Goal: Information Seeking & Learning: Learn about a topic

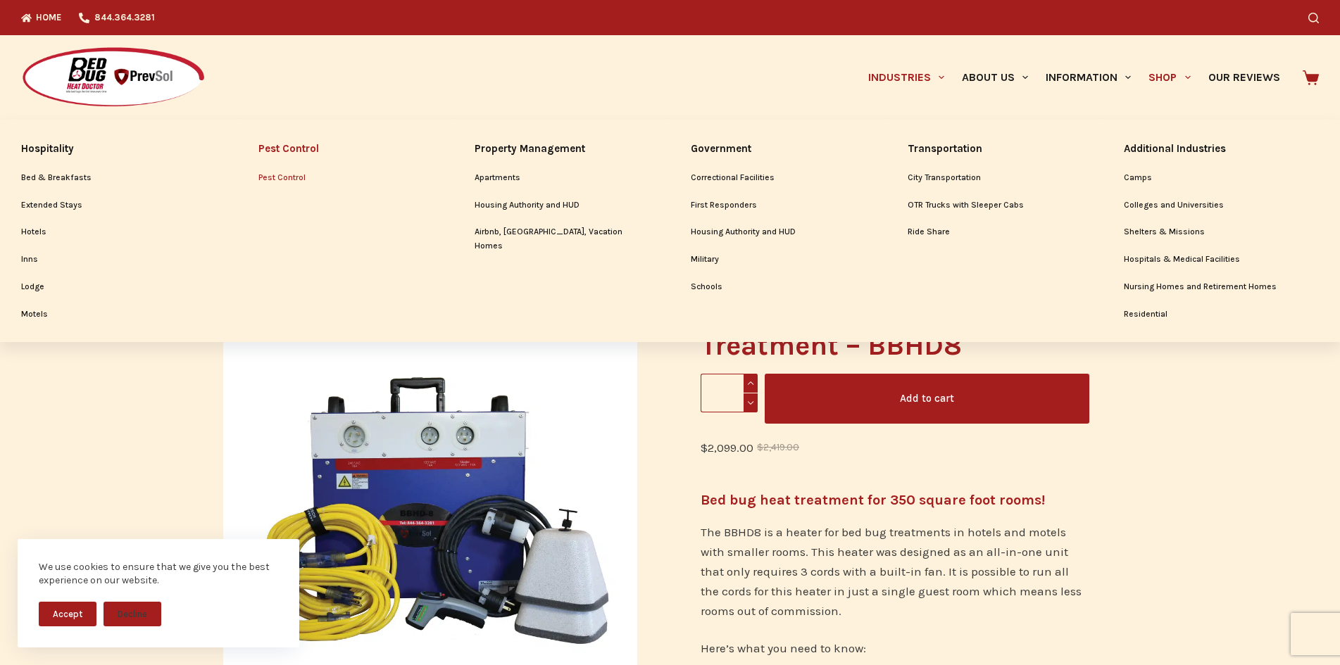
click at [281, 182] on link "Pest Control" at bounding box center [344, 178] width 173 height 27
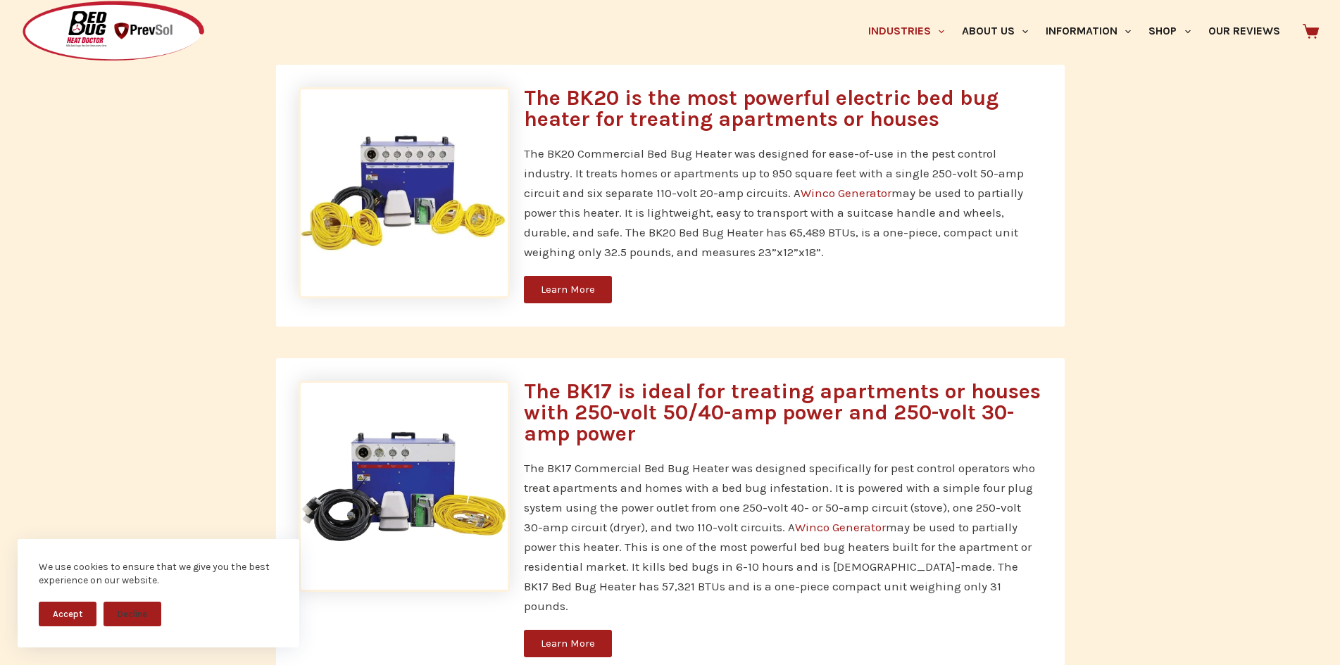
scroll to position [1619, 0]
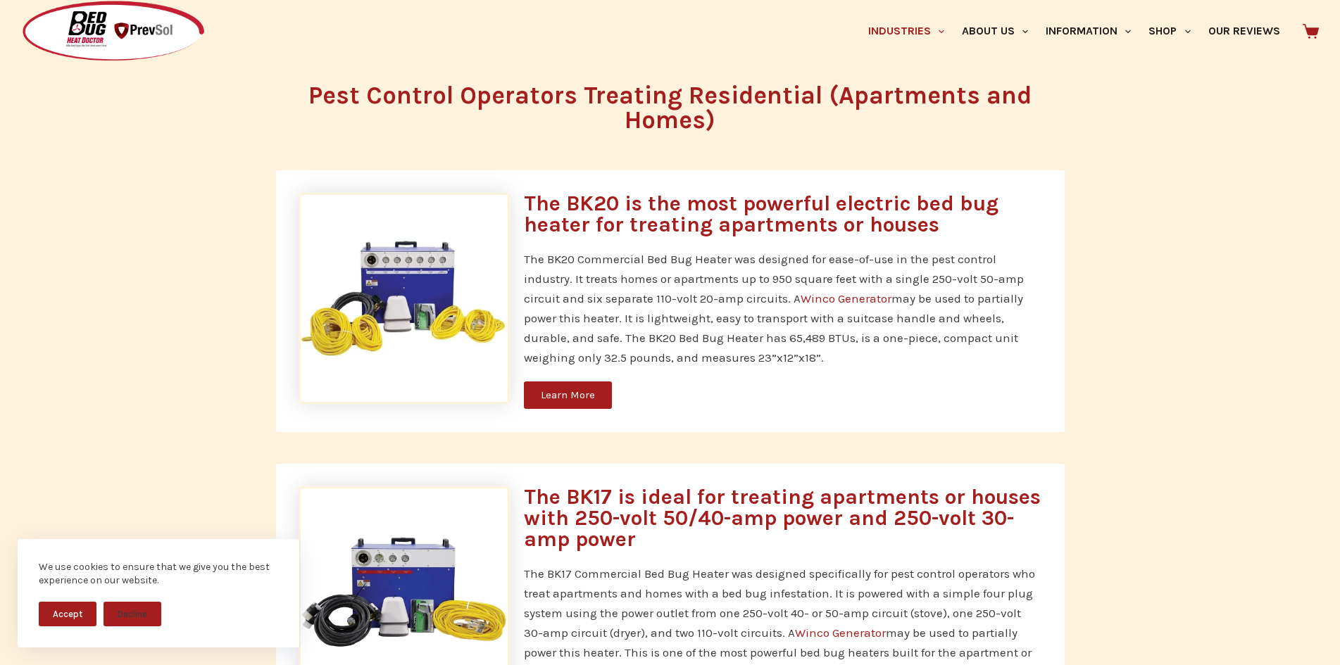
click at [565, 391] on span "Learn More" at bounding box center [568, 395] width 54 height 11
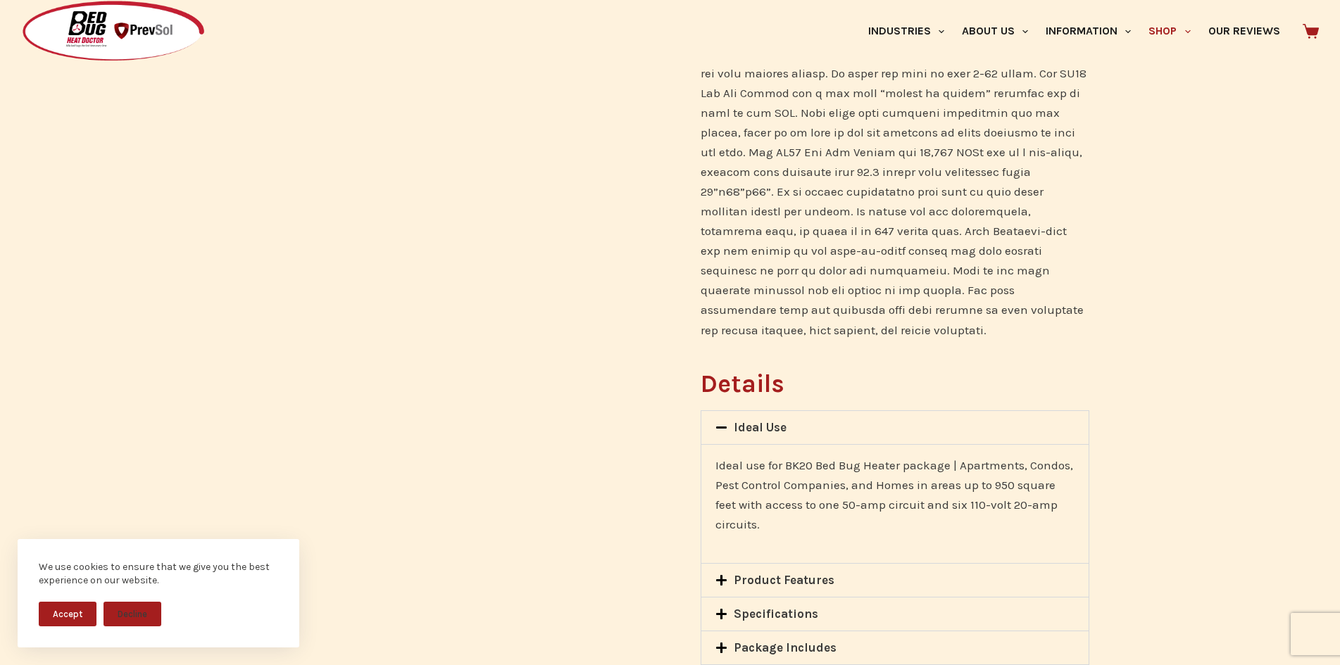
scroll to position [915, 0]
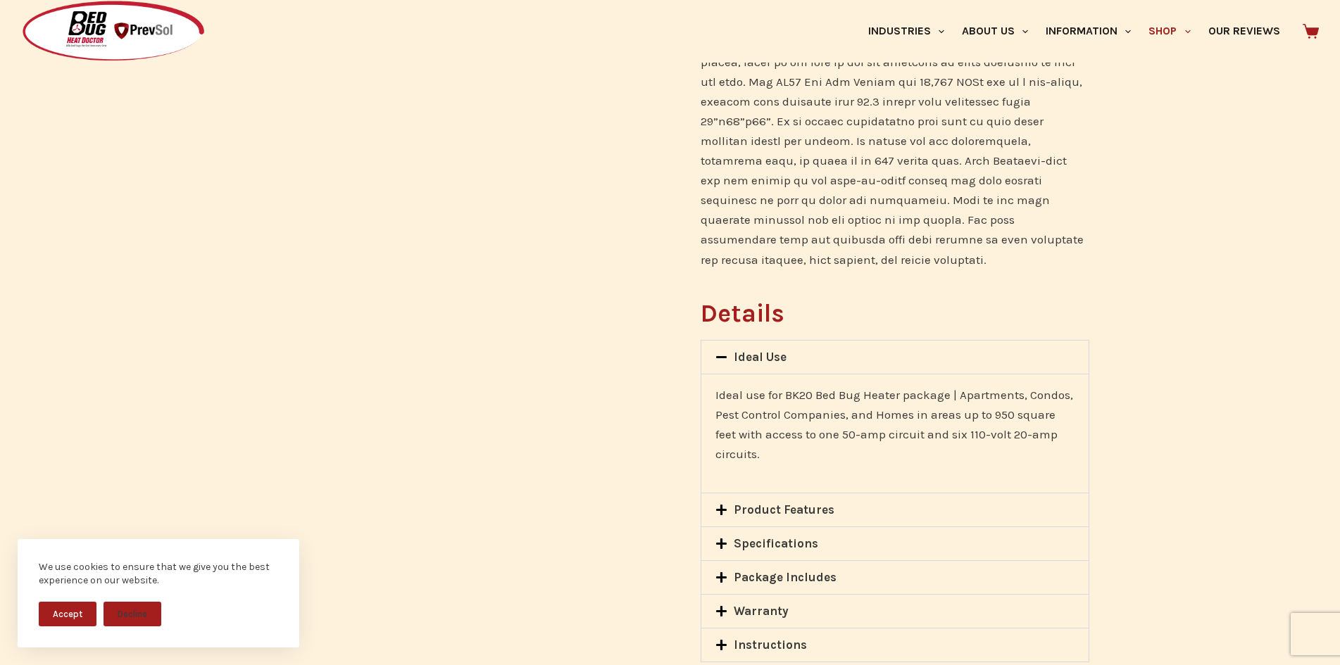
click at [743, 503] on link "Product Features" at bounding box center [784, 510] width 101 height 14
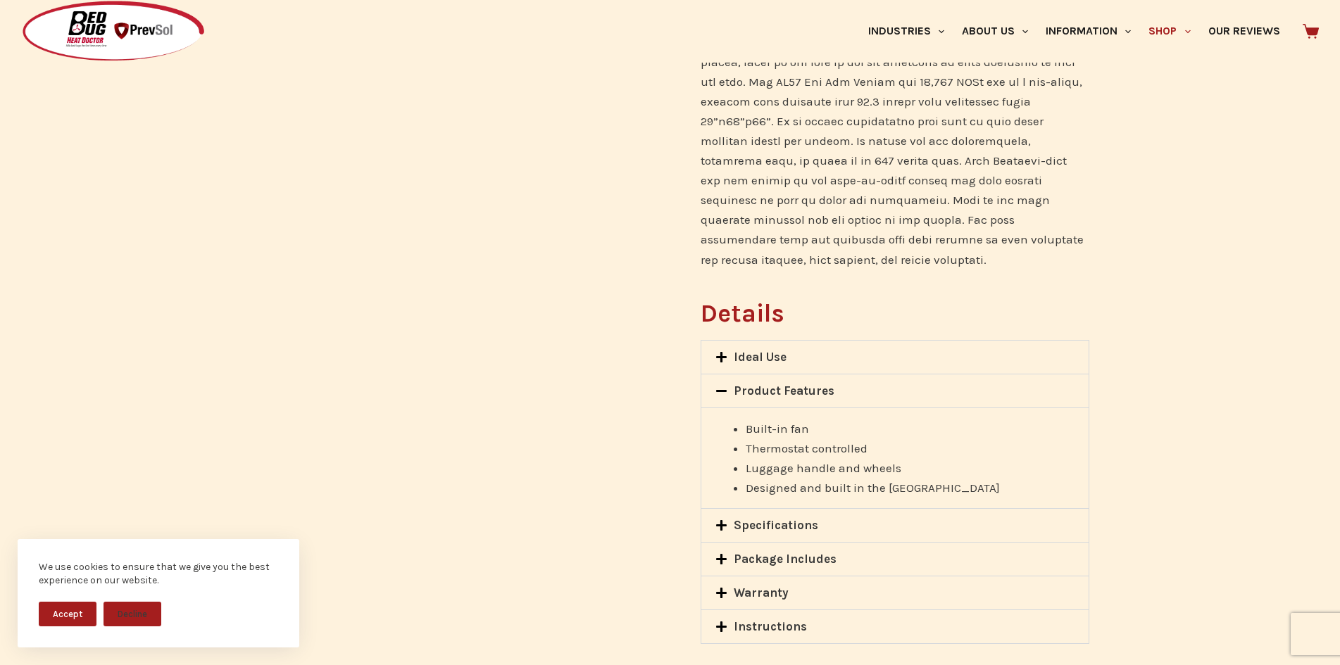
click at [776, 518] on link "Specifications" at bounding box center [776, 525] width 84 height 14
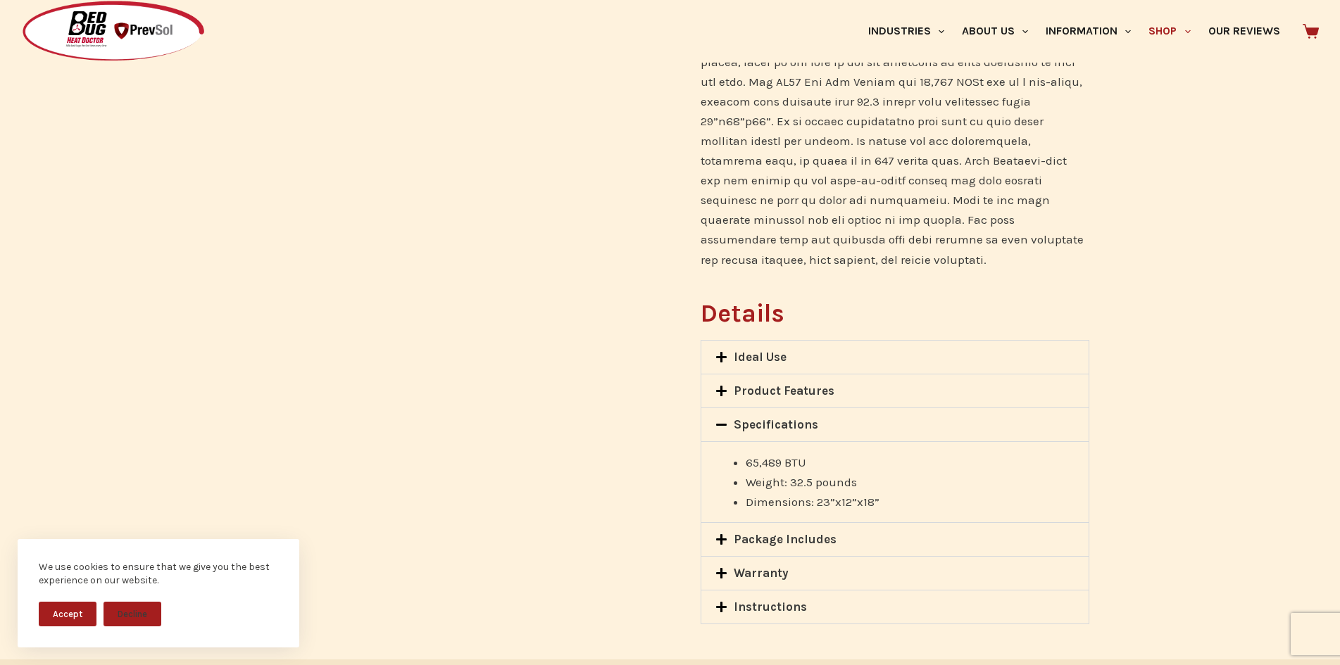
click at [783, 532] on link "Package Includes" at bounding box center [785, 539] width 103 height 14
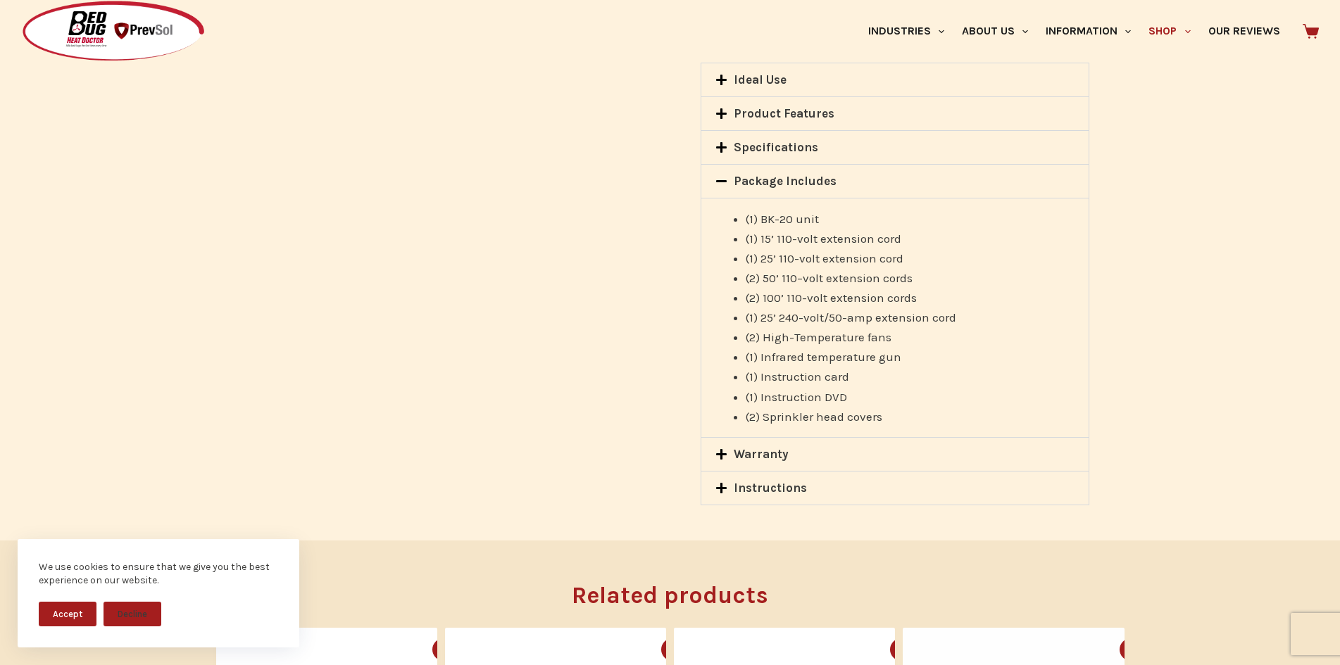
scroll to position [1197, 0]
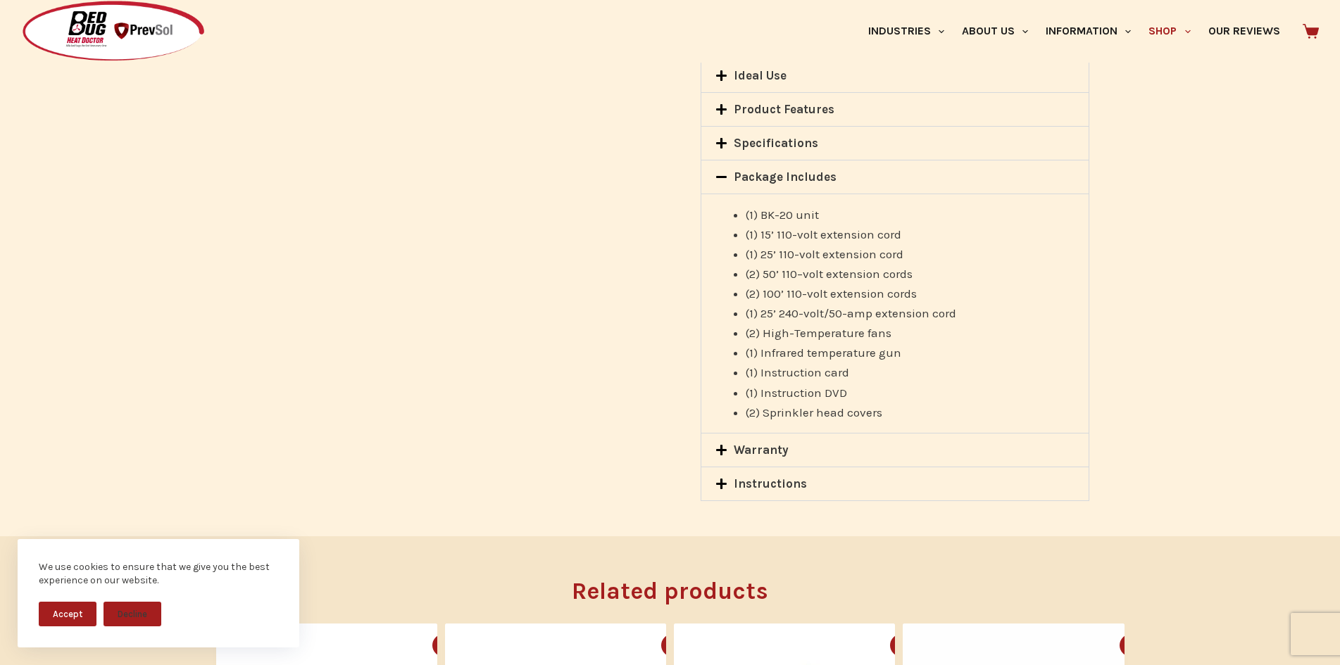
click at [743, 434] on div "Warranty" at bounding box center [894, 450] width 386 height 33
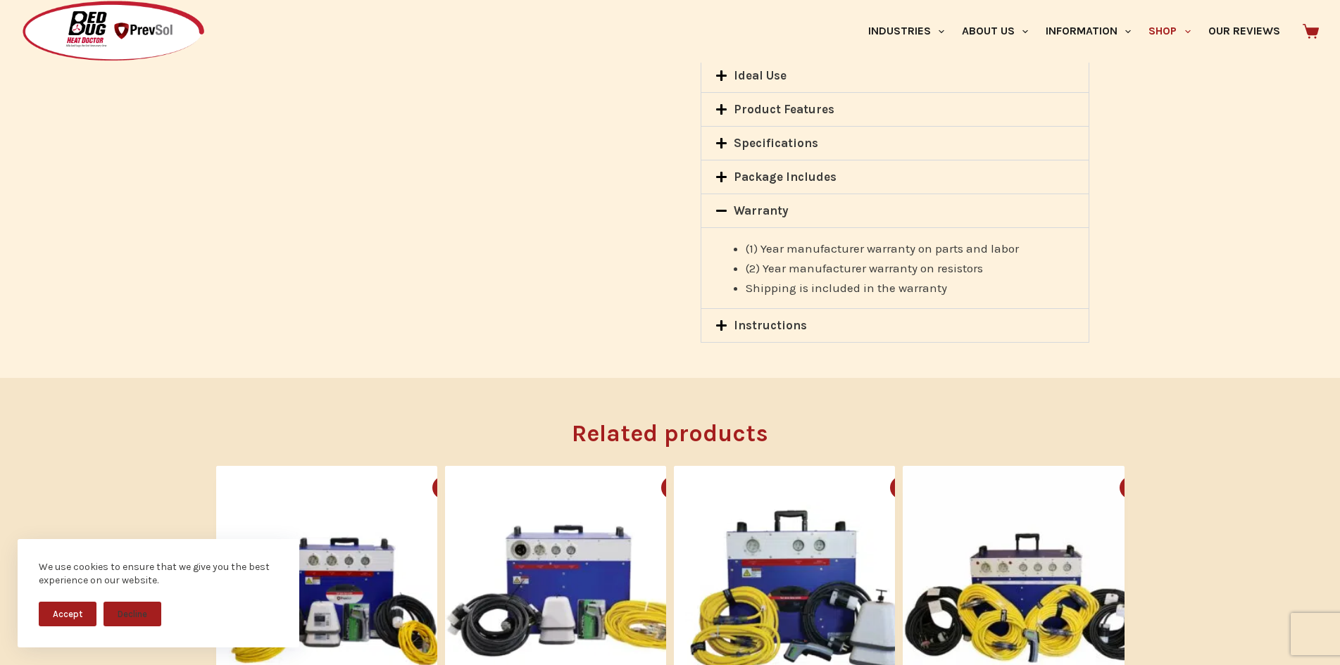
click at [743, 318] on link "Instructions" at bounding box center [770, 325] width 73 height 14
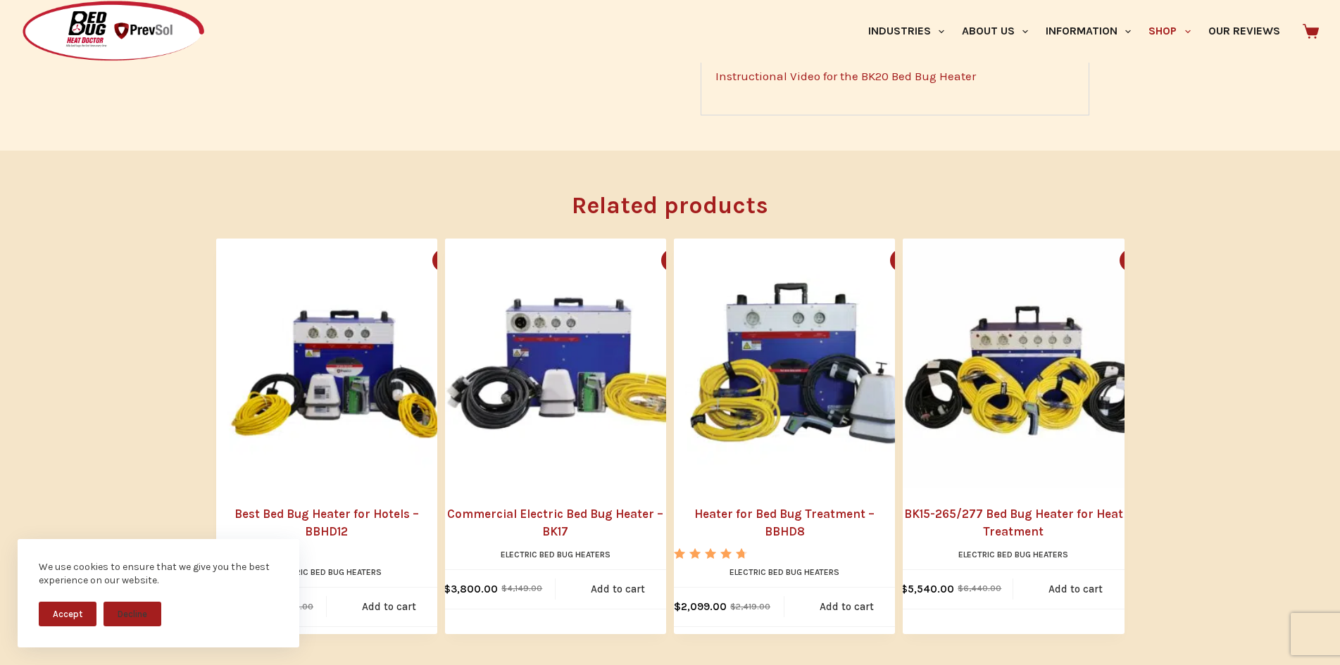
scroll to position [1408, 0]
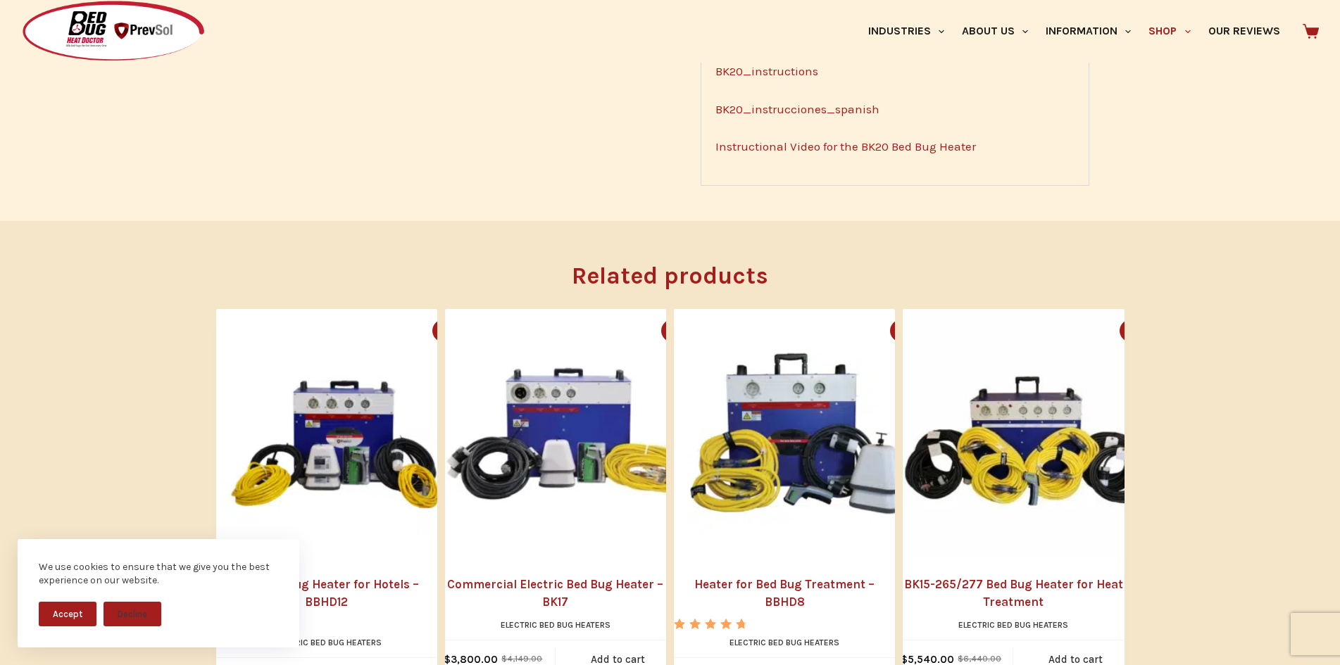
click at [77, 618] on button "Accept" at bounding box center [68, 614] width 58 height 25
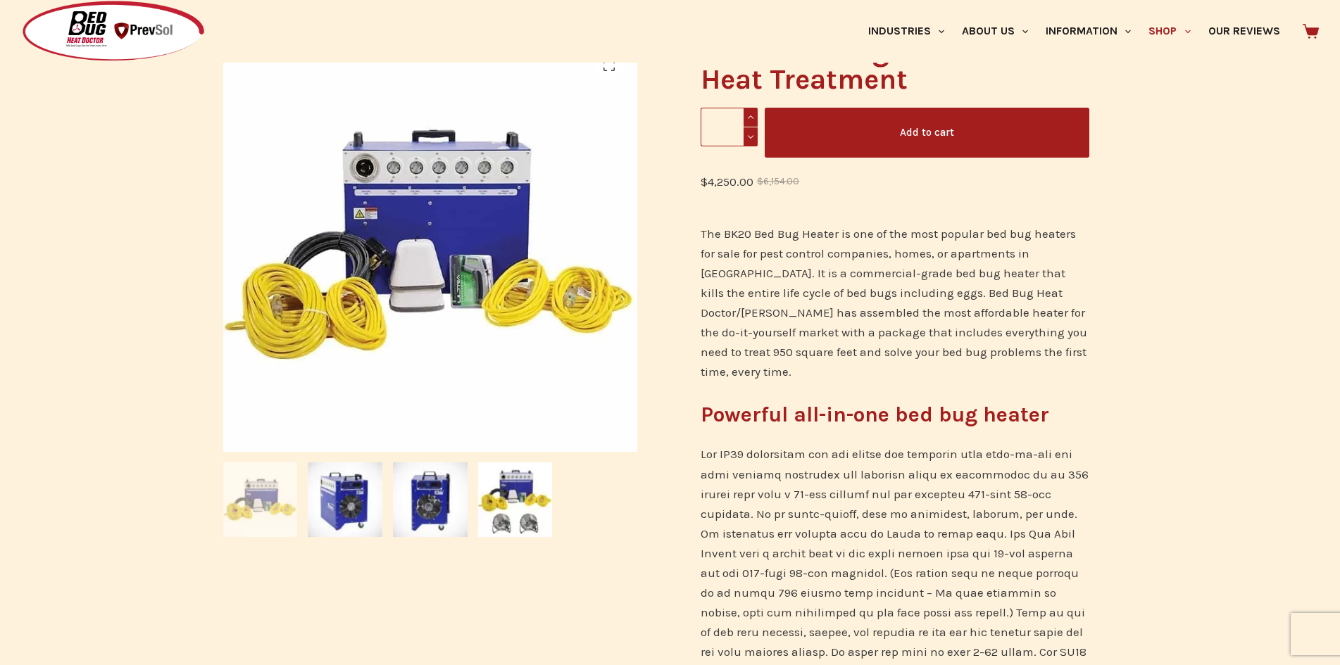
scroll to position [211, 0]
